Goal: Find specific page/section: Find specific page/section

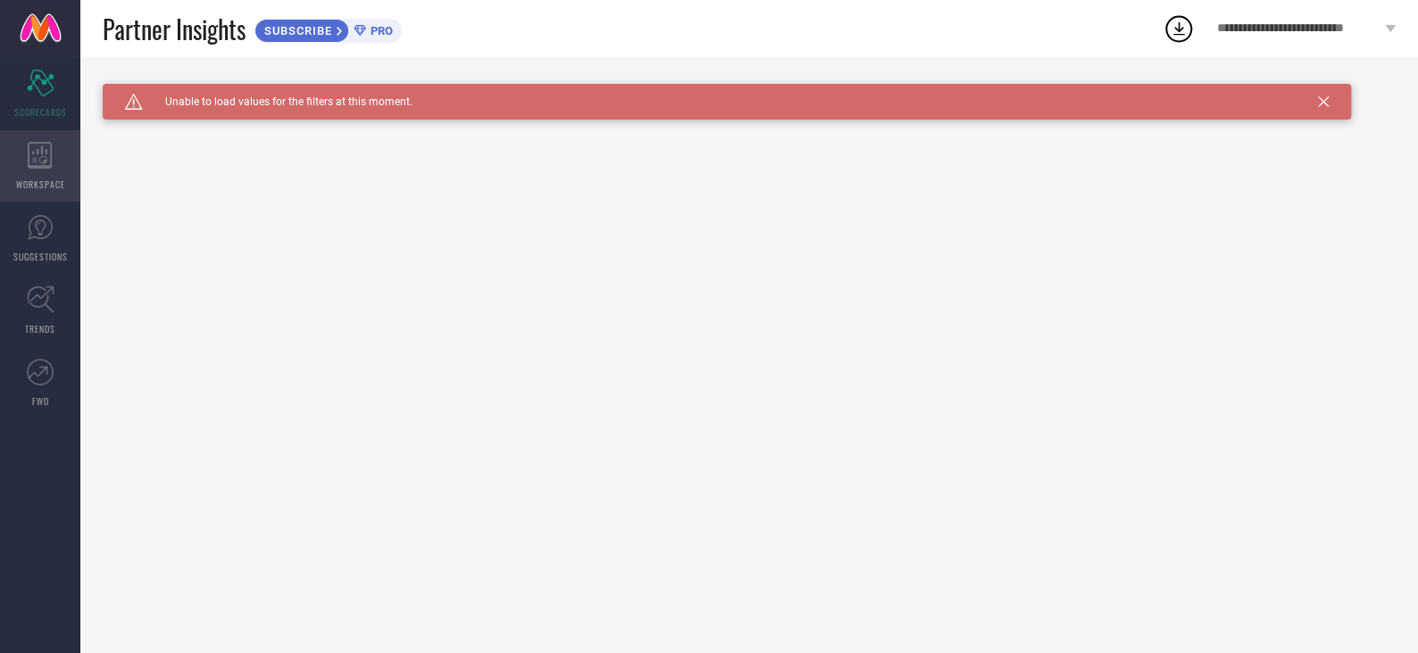
click at [59, 167] on div "WORKSPACE" at bounding box center [40, 165] width 80 height 71
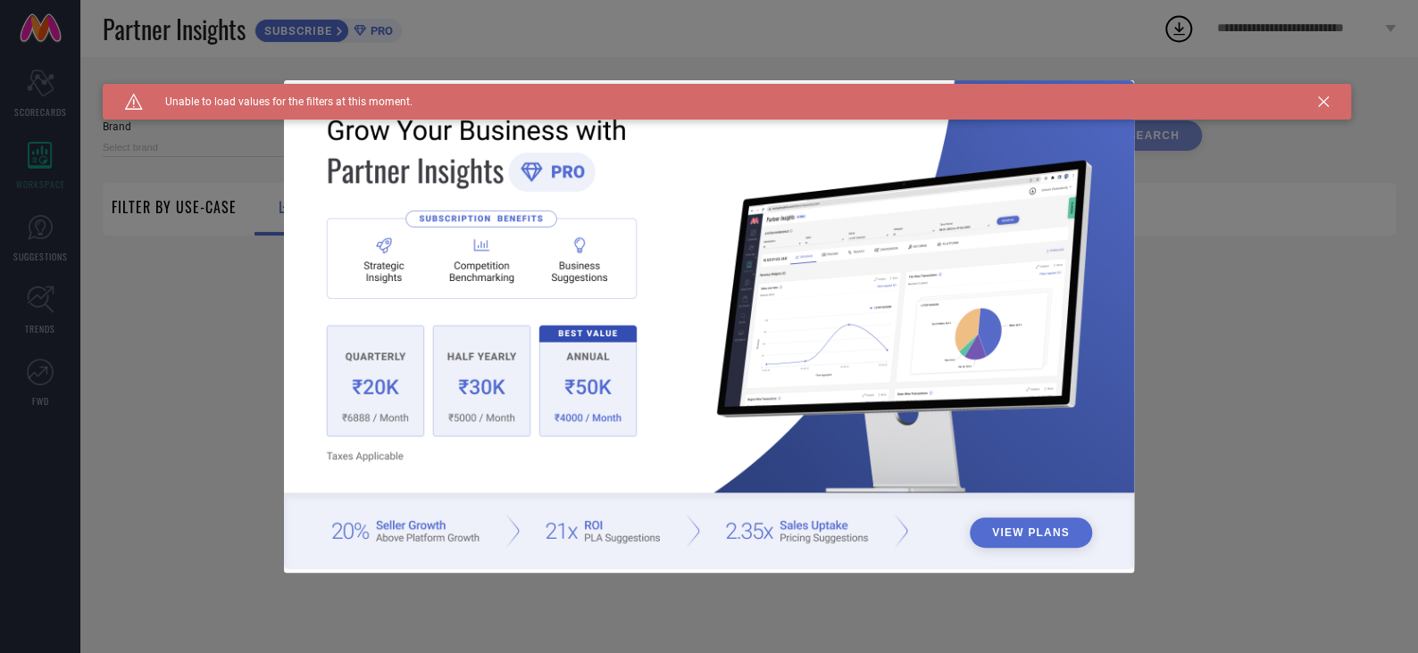
type input "1 STOP FASHION"
type input "All"
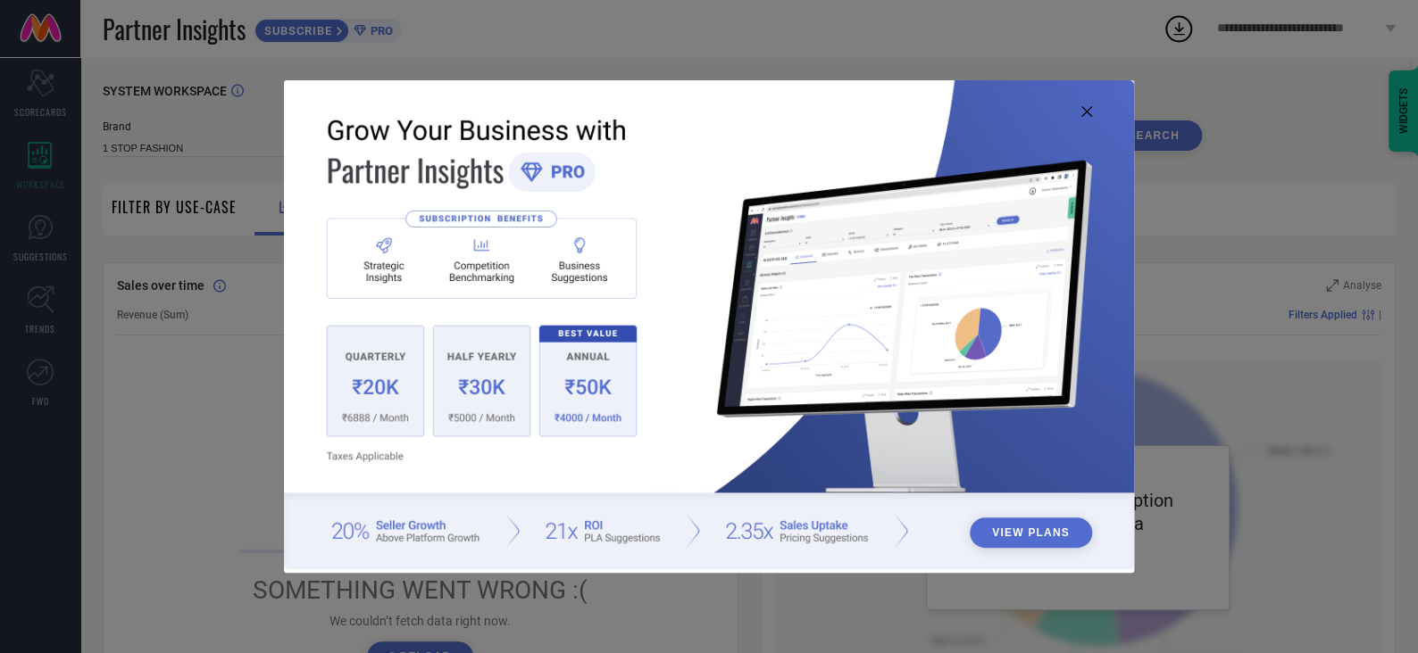
click at [1084, 113] on icon at bounding box center [1086, 111] width 11 height 11
